Goal: Navigation & Orientation: Find specific page/section

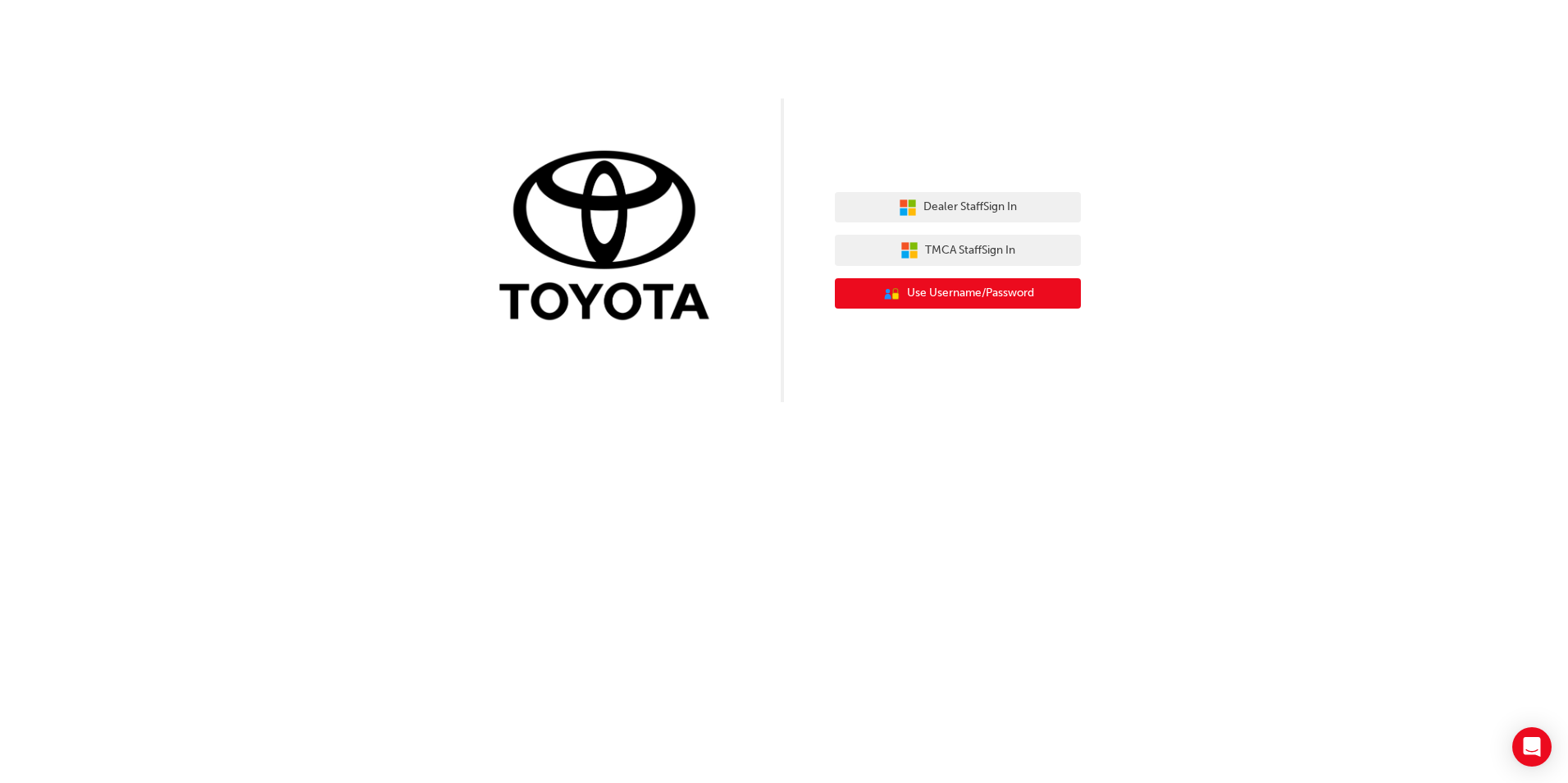
click at [958, 288] on span "Use Username/Password" at bounding box center [970, 294] width 127 height 19
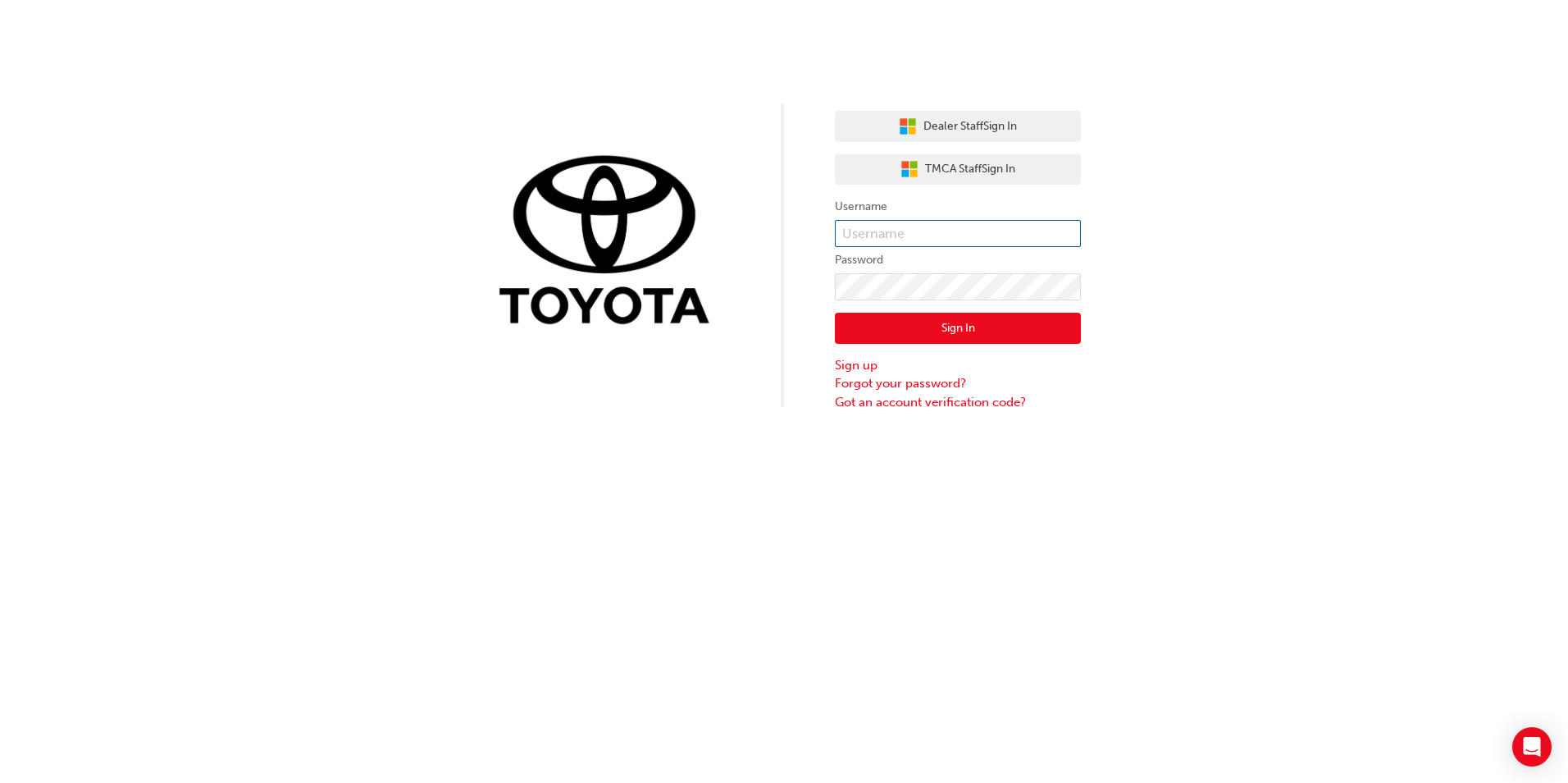
click at [885, 230] on input "text" at bounding box center [958, 233] width 246 height 28
click at [969, 126] on span "Dealer Staff Sign In" at bounding box center [970, 127] width 94 height 19
click at [850, 229] on input "text" at bounding box center [958, 233] width 246 height 28
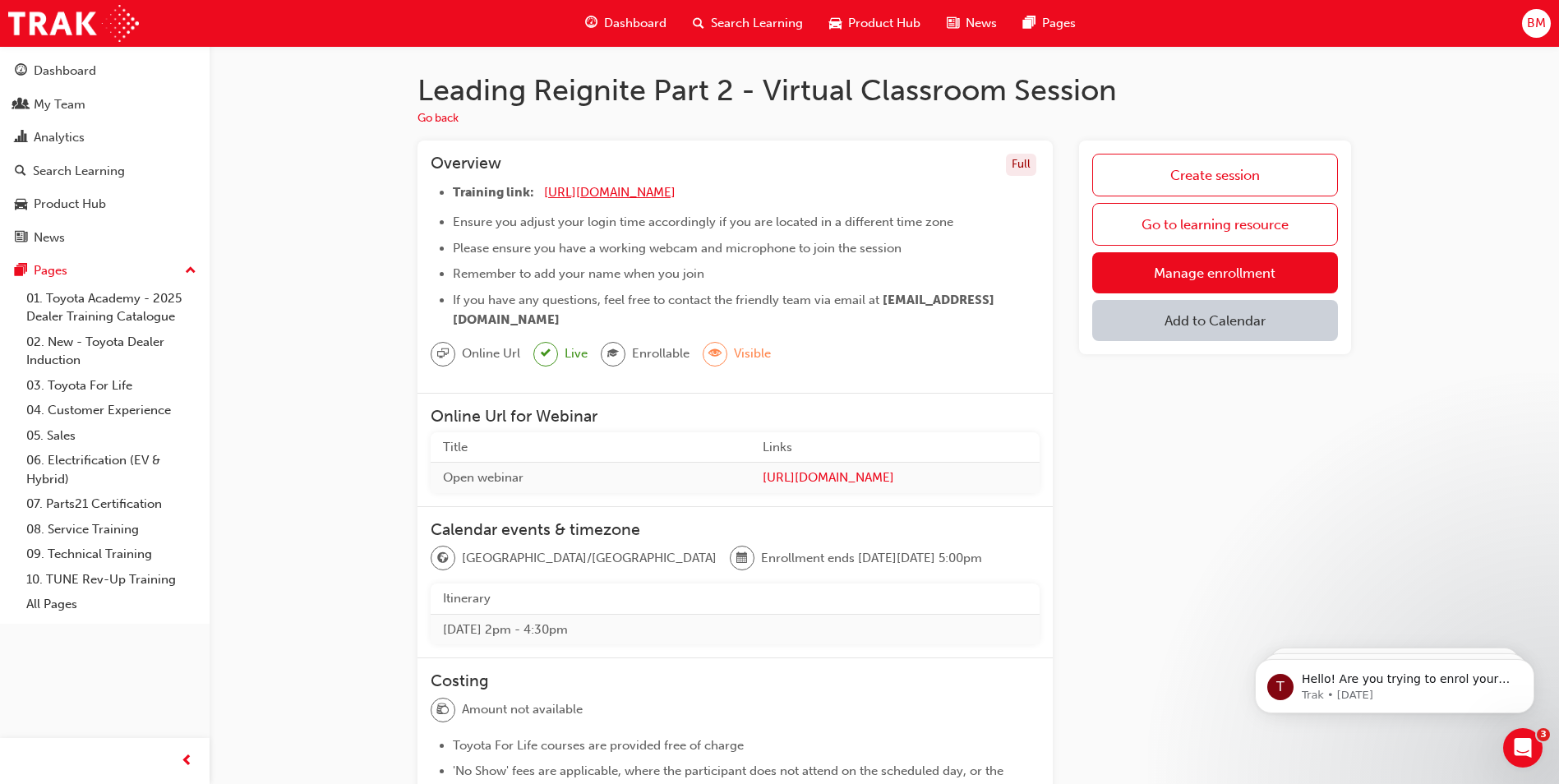
click at [611, 196] on span "https://zoom.us/j/5361740724" at bounding box center [609, 191] width 131 height 15
click at [790, 478] on span "[URL][DOMAIN_NAME]" at bounding box center [895, 478] width 265 height 19
